Goal: Task Accomplishment & Management: Use online tool/utility

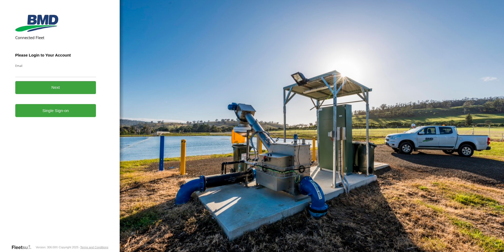
drag, startPoint x: 0, startPoint y: 0, endPoint x: 60, endPoint y: 114, distance: 129.4
click at [60, 114] on link "Single Sign-on" at bounding box center [55, 110] width 81 height 13
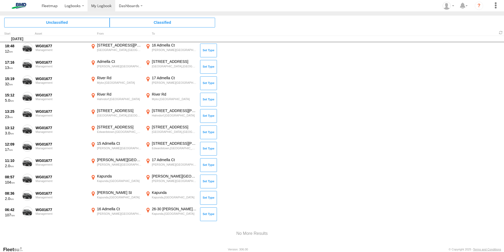
scroll to position [1176, 0]
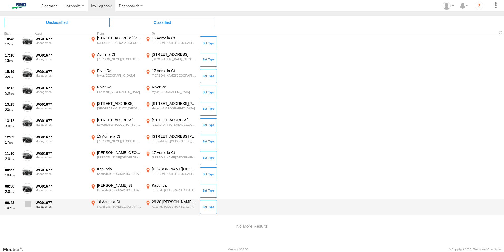
click at [29, 203] on span at bounding box center [28, 203] width 7 height 7
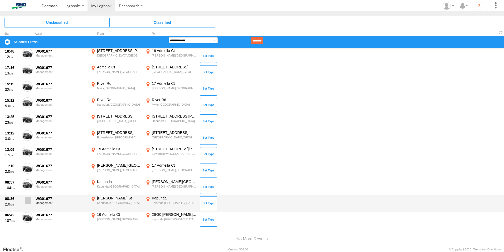
click at [29, 196] on label at bounding box center [27, 201] width 11 height 12
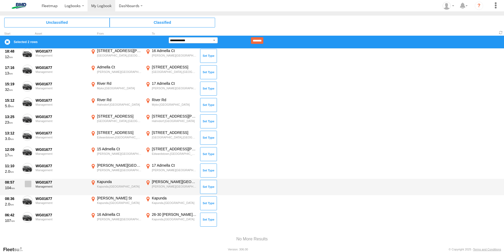
click at [28, 182] on span at bounding box center [28, 183] width 7 height 7
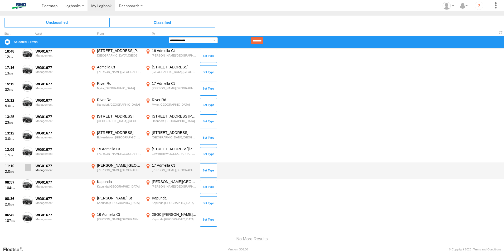
drag, startPoint x: 28, startPoint y: 167, endPoint x: 28, endPoint y: 163, distance: 3.7
click at [28, 166] on span at bounding box center [28, 167] width 7 height 7
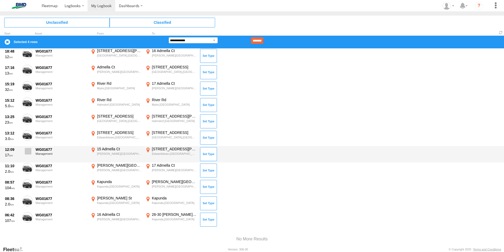
click at [28, 148] on span at bounding box center [28, 151] width 7 height 7
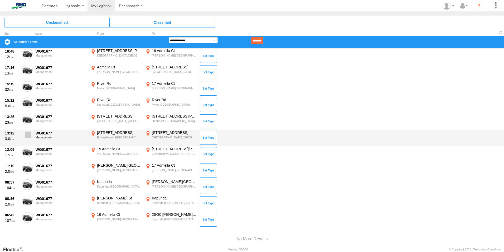
click at [28, 132] on span at bounding box center [28, 134] width 7 height 7
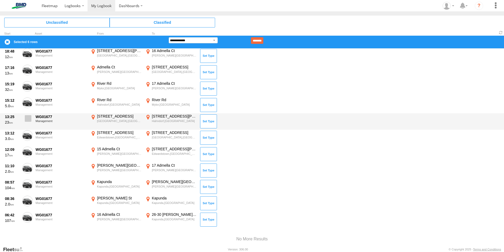
click at [28, 115] on span at bounding box center [28, 118] width 7 height 7
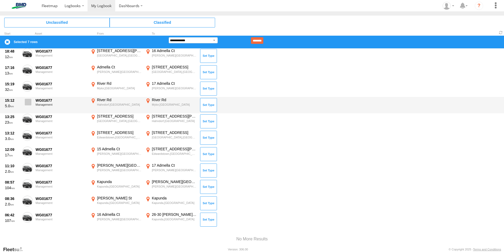
click at [27, 98] on label at bounding box center [27, 103] width 11 height 12
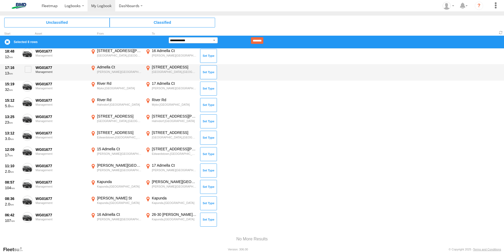
drag, startPoint x: 28, startPoint y: 84, endPoint x: 28, endPoint y: 79, distance: 4.7
click at [0, 0] on span at bounding box center [0, 0] width 0 height 0
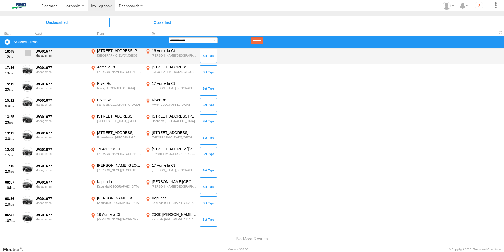
drag, startPoint x: 28, startPoint y: 66, endPoint x: 27, endPoint y: 55, distance: 10.3
click at [28, 65] on label at bounding box center [27, 71] width 11 height 12
click at [27, 51] on span at bounding box center [28, 53] width 7 height 7
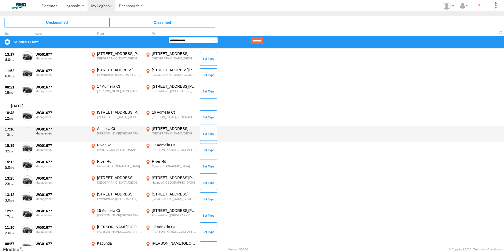
scroll to position [1053, 0]
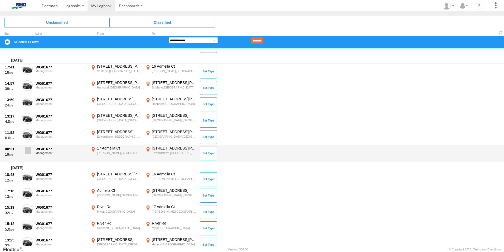
click at [27, 151] on span at bounding box center [28, 150] width 7 height 7
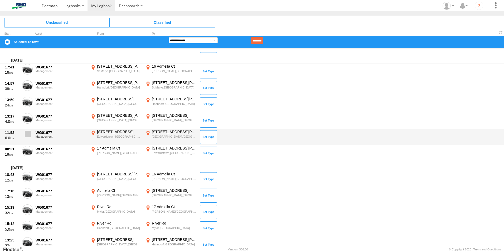
click at [27, 132] on span at bounding box center [28, 134] width 7 height 7
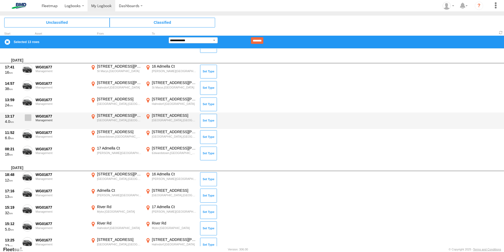
click at [27, 114] on label at bounding box center [27, 119] width 11 height 12
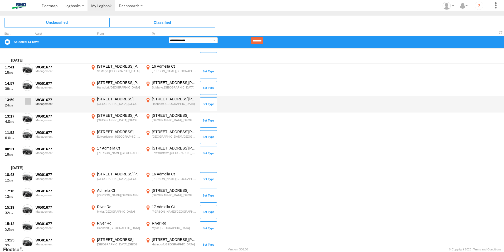
click at [28, 97] on label at bounding box center [27, 103] width 11 height 12
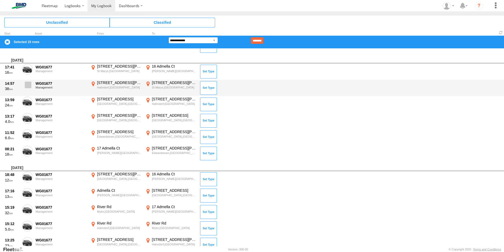
click at [26, 82] on span at bounding box center [28, 84] width 7 height 7
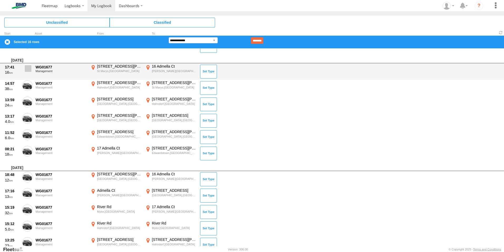
click at [28, 67] on span at bounding box center [28, 68] width 7 height 7
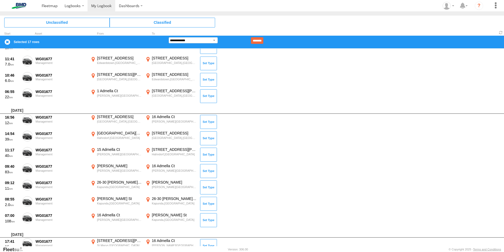
scroll to position [868, 0]
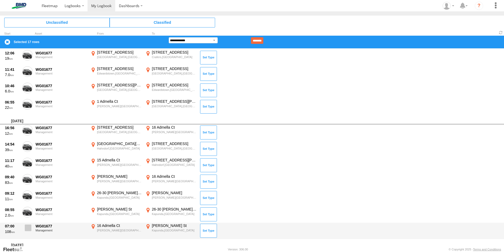
click at [28, 227] on span at bounding box center [28, 227] width 7 height 7
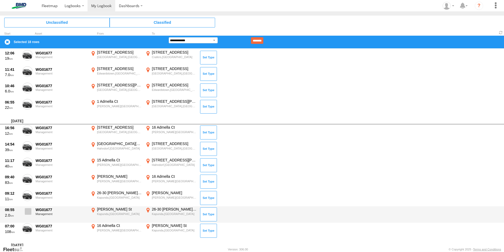
click at [28, 209] on span at bounding box center [28, 211] width 7 height 7
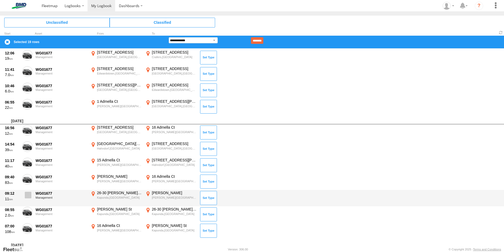
click at [28, 194] on span at bounding box center [28, 194] width 7 height 7
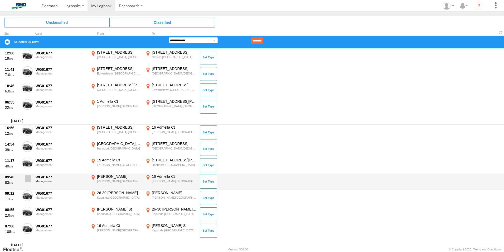
drag, startPoint x: 28, startPoint y: 177, endPoint x: 28, endPoint y: 168, distance: 8.7
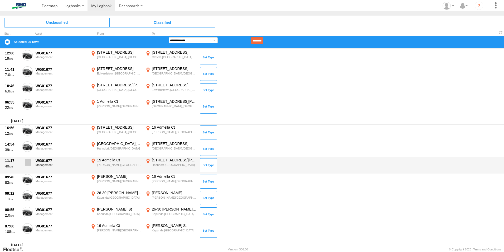
click at [0, 0] on span at bounding box center [0, 0] width 0 height 0
click at [28, 160] on span at bounding box center [28, 162] width 7 height 7
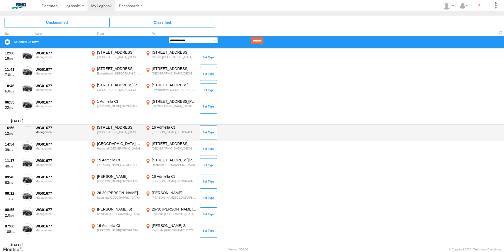
drag, startPoint x: 28, startPoint y: 144, endPoint x: 28, endPoint y: 137, distance: 6.3
click at [28, 140] on div "[DATE] 13:57 12 WG01677 Management [STREET_ADDRESS][PERSON_NAME] 138.5244 16 Ad…" at bounding box center [252, 233] width 504 height 603
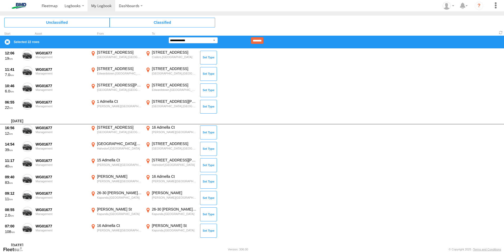
drag, startPoint x: 27, startPoint y: 127, endPoint x: 28, endPoint y: 115, distance: 12.1
click at [0, 0] on span at bounding box center [0, 0] width 0 height 0
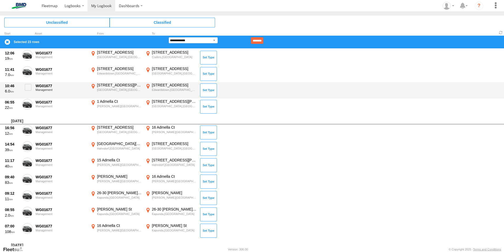
drag, startPoint x: 28, startPoint y: 105, endPoint x: 27, endPoint y: 96, distance: 9.8
click at [0, 0] on span at bounding box center [0, 0] width 0 height 0
click at [26, 85] on span at bounding box center [28, 87] width 7 height 7
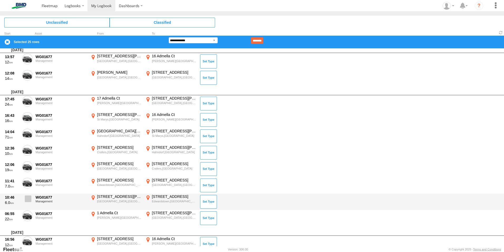
scroll to position [745, 0]
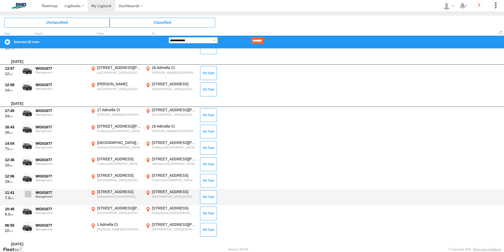
click at [26, 193] on span at bounding box center [28, 193] width 7 height 7
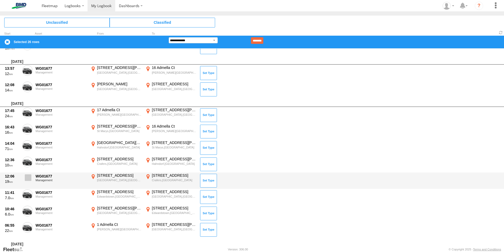
click at [28, 175] on span at bounding box center [28, 177] width 7 height 7
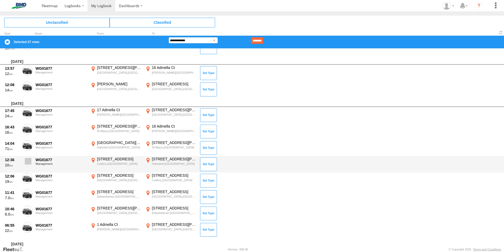
click at [28, 158] on span at bounding box center [28, 161] width 7 height 7
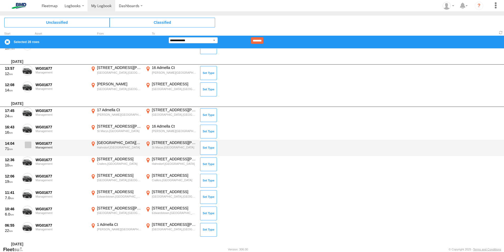
click at [28, 141] on span at bounding box center [28, 144] width 7 height 7
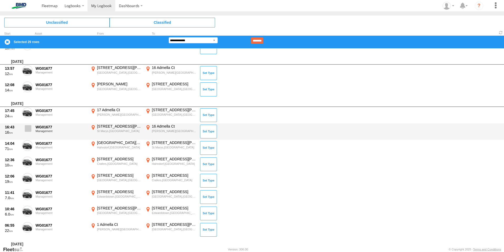
click at [28, 127] on span at bounding box center [28, 128] width 7 height 7
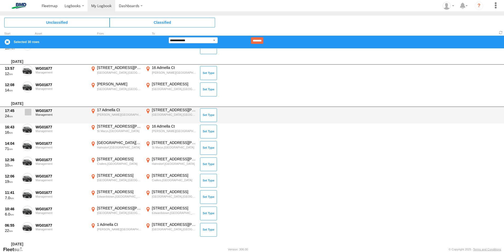
click at [29, 110] on span at bounding box center [28, 112] width 7 height 7
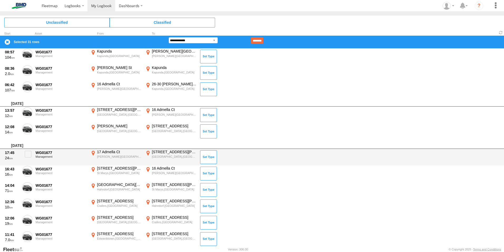
scroll to position [684, 0]
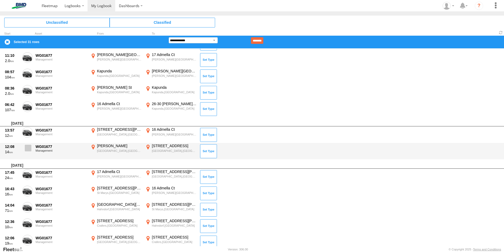
click at [30, 148] on span at bounding box center [28, 148] width 7 height 7
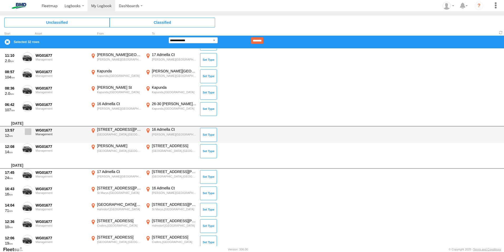
click at [27, 129] on span at bounding box center [28, 131] width 7 height 7
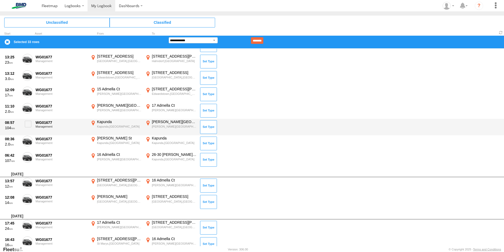
scroll to position [622, 0]
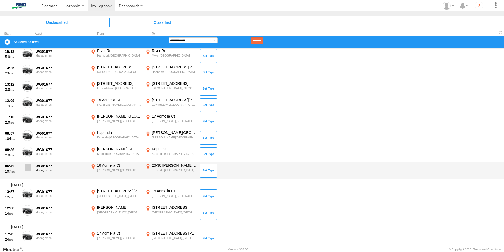
click at [27, 166] on span at bounding box center [28, 167] width 7 height 7
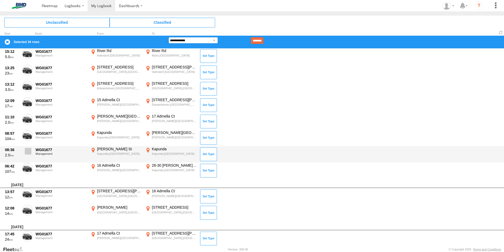
click at [26, 148] on span at bounding box center [28, 151] width 7 height 7
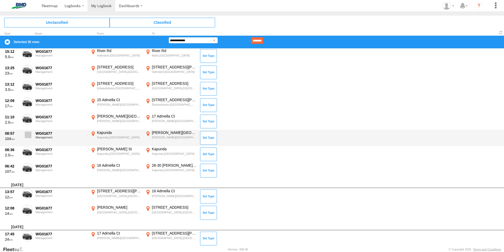
drag, startPoint x: 27, startPoint y: 133, endPoint x: 26, endPoint y: 124, distance: 9.5
click at [27, 132] on span at bounding box center [28, 134] width 7 height 7
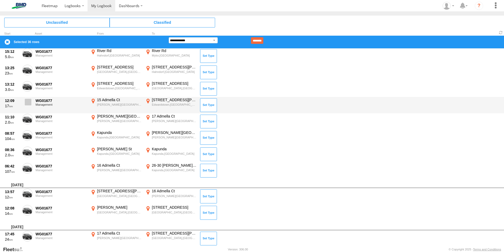
drag, startPoint x: 27, startPoint y: 117, endPoint x: 28, endPoint y: 107, distance: 10.0
click at [0, 0] on span at bounding box center [0, 0] width 0 height 0
click at [28, 101] on span at bounding box center [28, 102] width 7 height 7
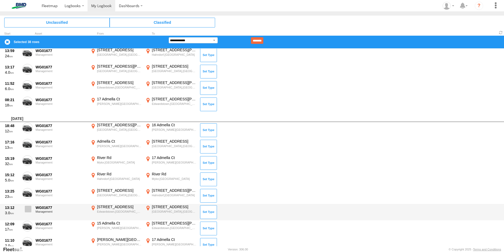
click at [29, 206] on span at bounding box center [28, 208] width 7 height 7
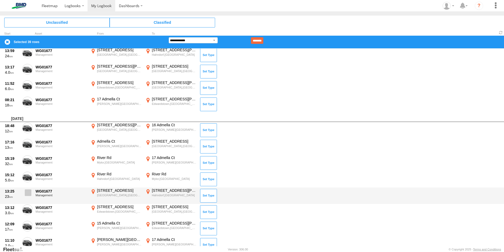
click at [28, 190] on span at bounding box center [28, 192] width 7 height 7
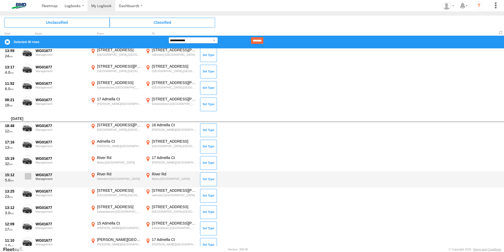
click at [27, 173] on span at bounding box center [28, 176] width 7 height 7
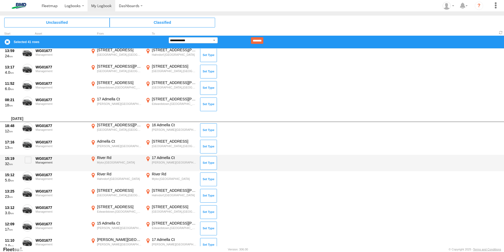
click at [27, 155] on div "15:19 32 WG01677 Management [GEOGRAPHIC_DATA],SA -35.05164 138.75992 [STREET_AD…" at bounding box center [252, 163] width 504 height 16
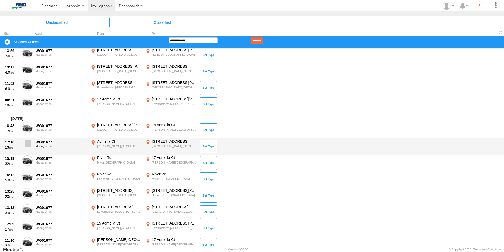
click at [28, 142] on span at bounding box center [28, 143] width 7 height 7
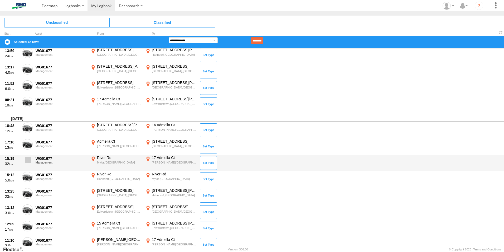
click at [27, 159] on span at bounding box center [28, 159] width 7 height 7
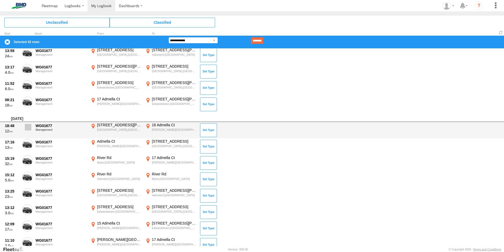
click at [27, 126] on span at bounding box center [28, 127] width 7 height 7
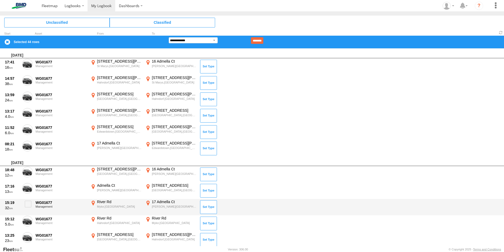
scroll to position [438, 0]
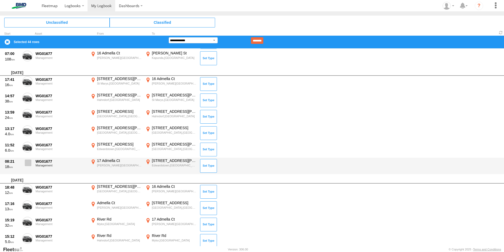
click at [28, 162] on span at bounding box center [28, 162] width 7 height 7
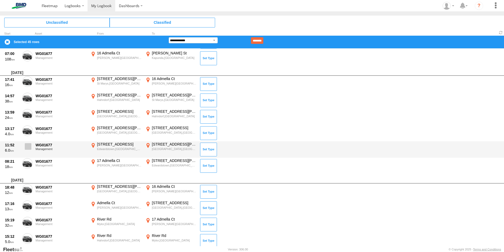
click at [27, 143] on label at bounding box center [27, 148] width 11 height 12
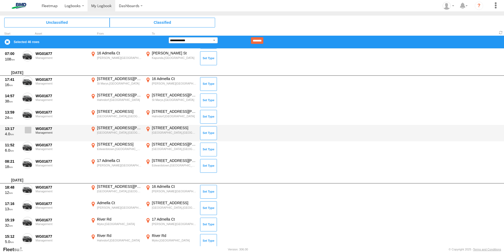
click at [28, 128] on span at bounding box center [28, 130] width 7 height 7
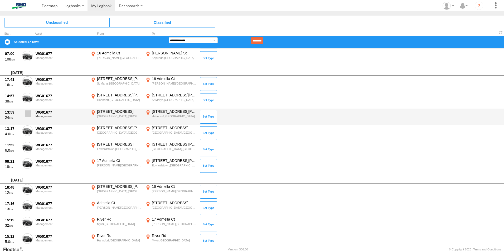
click at [29, 112] on span at bounding box center [28, 113] width 7 height 7
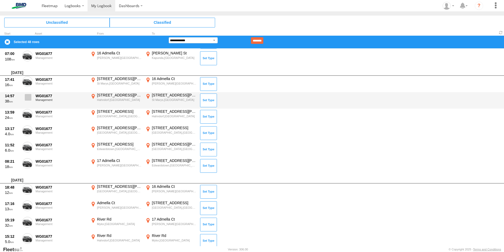
drag, startPoint x: 28, startPoint y: 96, endPoint x: 28, endPoint y: 89, distance: 7.1
click at [28, 95] on span at bounding box center [28, 97] width 7 height 7
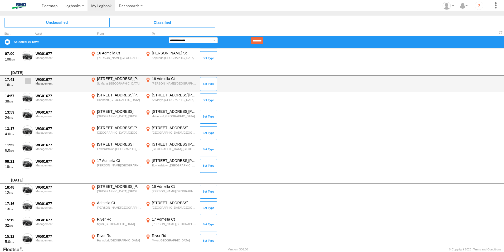
click at [28, 80] on span at bounding box center [28, 81] width 7 height 7
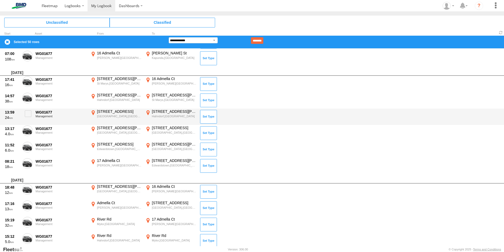
scroll to position [315, 0]
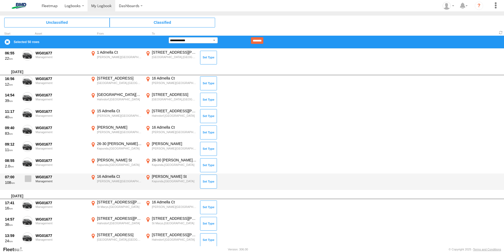
drag, startPoint x: 28, startPoint y: 178, endPoint x: 28, endPoint y: 171, distance: 7.2
click at [28, 178] on span at bounding box center [28, 178] width 7 height 7
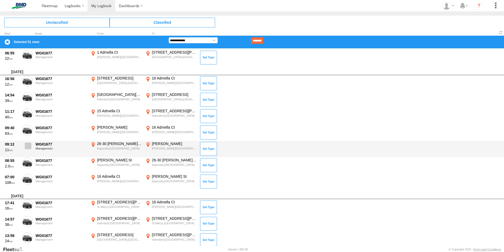
drag, startPoint x: 27, startPoint y: 159, endPoint x: 27, endPoint y: 150, distance: 9.2
click at [0, 0] on span at bounding box center [0, 0] width 0 height 0
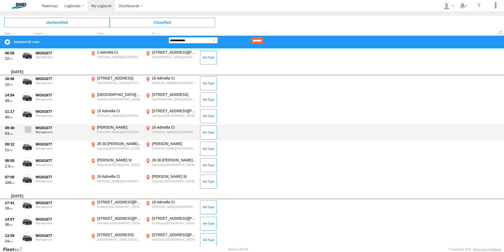
drag, startPoint x: 28, startPoint y: 146, endPoint x: 29, endPoint y: 134, distance: 11.1
click at [0, 0] on span at bounding box center [0, 0] width 0 height 0
click at [29, 127] on span at bounding box center [28, 129] width 7 height 7
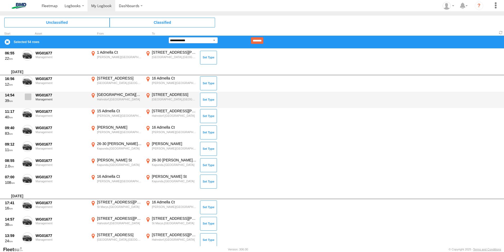
drag, startPoint x: 27, startPoint y: 113, endPoint x: 28, endPoint y: 103, distance: 9.5
click at [0, 0] on span at bounding box center [0, 0] width 0 height 0
drag, startPoint x: 28, startPoint y: 96, endPoint x: 28, endPoint y: 88, distance: 8.4
click at [28, 96] on span at bounding box center [28, 96] width 7 height 7
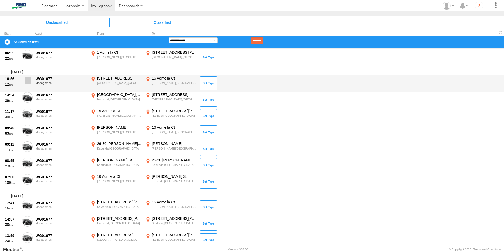
click at [27, 80] on span at bounding box center [28, 80] width 7 height 7
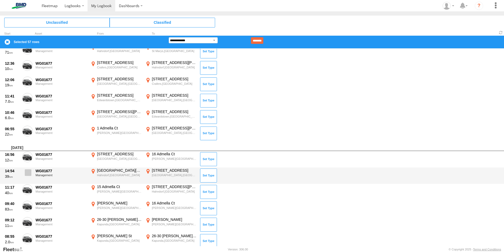
scroll to position [192, 0]
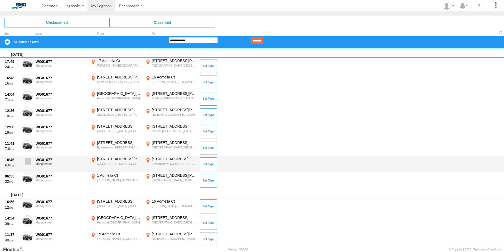
drag, startPoint x: 26, startPoint y: 177, endPoint x: 28, endPoint y: 167, distance: 10.4
click at [0, 0] on span at bounding box center [0, 0] width 0 height 0
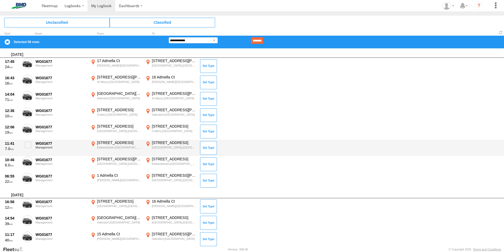
click at [27, 156] on div "[DATE] 18:04 12 WG01677 Management [STREET_ADDRESS][PERSON_NAME] 138.52449 16 A…" at bounding box center [252, 233] width 504 height 752
click at [26, 142] on span at bounding box center [28, 144] width 7 height 7
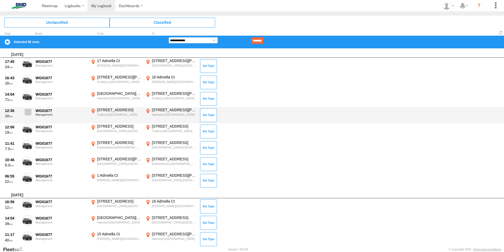
drag, startPoint x: 27, startPoint y: 127, endPoint x: 28, endPoint y: 116, distance: 10.6
click at [27, 125] on label at bounding box center [27, 130] width 11 height 12
click at [28, 109] on span at bounding box center [28, 112] width 7 height 7
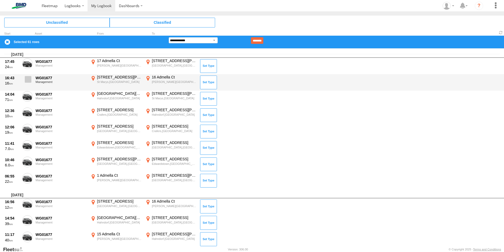
drag, startPoint x: 27, startPoint y: 95, endPoint x: 32, endPoint y: 75, distance: 20.6
click at [0, 0] on span at bounding box center [0, 0] width 0 height 0
click at [27, 78] on span at bounding box center [28, 79] width 7 height 7
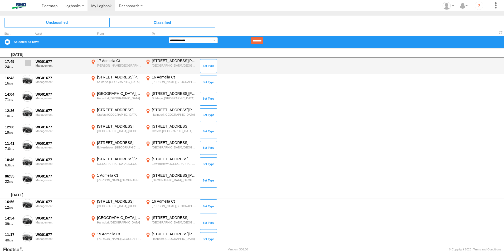
click at [26, 61] on span at bounding box center [28, 63] width 7 height 7
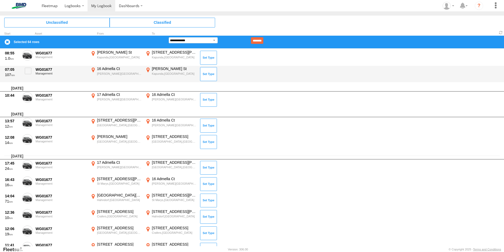
scroll to position [69, 0]
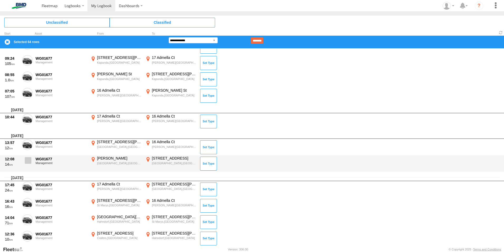
click at [27, 159] on span at bounding box center [28, 160] width 7 height 7
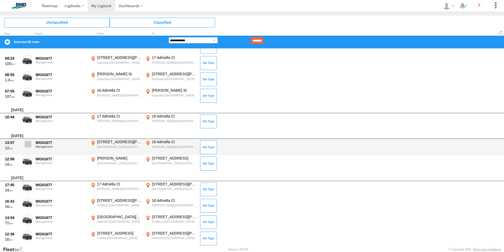
click at [29, 140] on label at bounding box center [27, 145] width 11 height 12
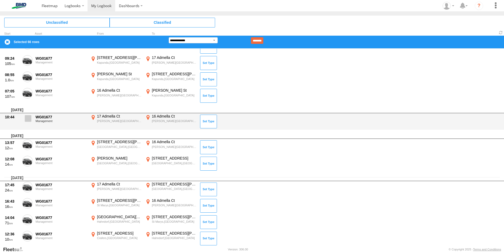
click at [27, 116] on span at bounding box center [28, 118] width 7 height 7
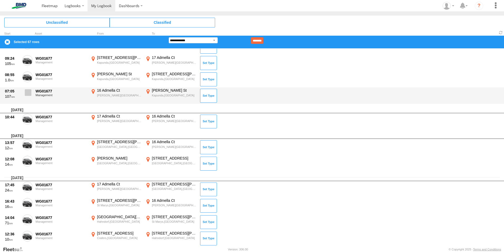
click at [27, 90] on span at bounding box center [28, 92] width 7 height 7
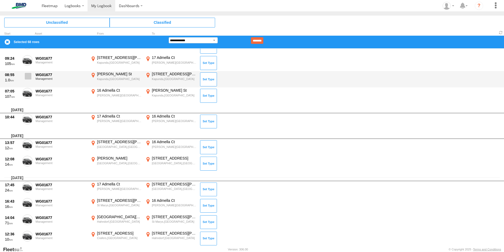
click at [29, 76] on span at bounding box center [28, 76] width 7 height 7
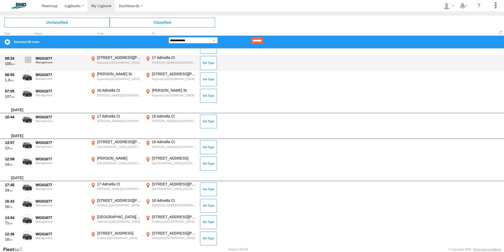
click at [28, 60] on span at bounding box center [28, 59] width 7 height 7
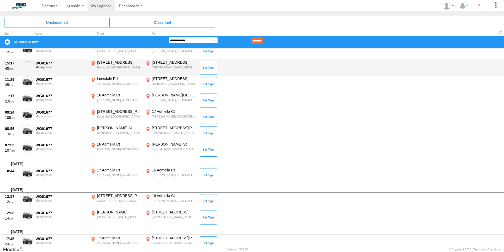
scroll to position [0, 0]
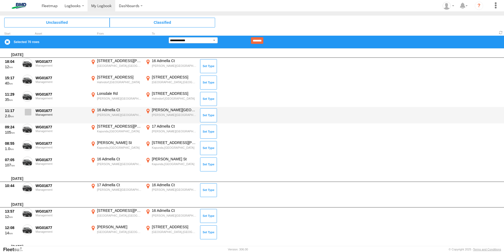
click at [27, 110] on span at bounding box center [28, 112] width 7 height 7
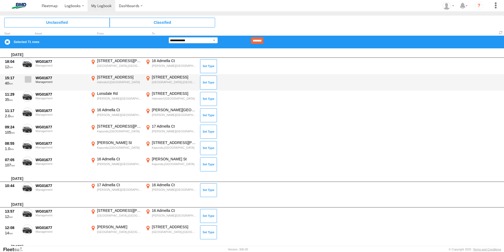
drag, startPoint x: 27, startPoint y: 91, endPoint x: 28, endPoint y: 82, distance: 9.2
click at [27, 91] on label at bounding box center [27, 97] width 11 height 12
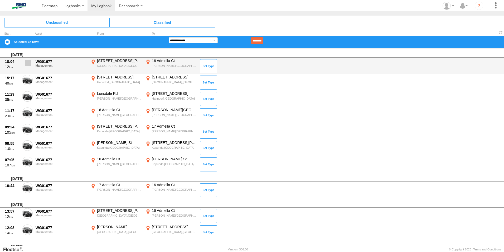
drag, startPoint x: 27, startPoint y: 78, endPoint x: 28, endPoint y: 65, distance: 13.2
click at [0, 0] on span at bounding box center [0, 0] width 0 height 0
click at [28, 61] on span at bounding box center [28, 63] width 7 height 7
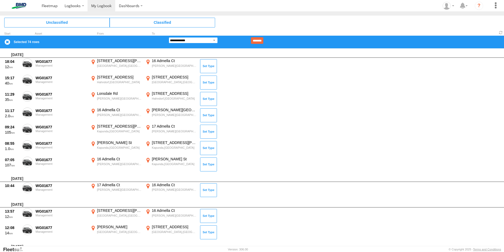
click at [215, 41] on select "**********" at bounding box center [193, 40] width 49 height 6
select select "**"
click at [169, 37] on select "**********" at bounding box center [193, 40] width 49 height 6
click at [263, 39] on input "********" at bounding box center [257, 40] width 12 height 7
